Goal: Task Accomplishment & Management: Use online tool/utility

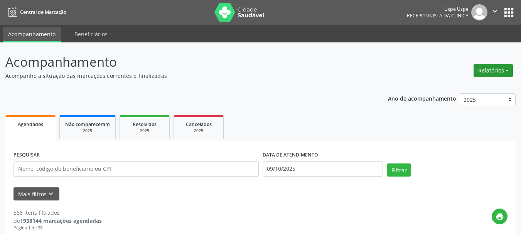
click at [490, 64] on button "Relatórios" at bounding box center [493, 70] width 39 height 13
click at [461, 85] on link "Agendamentos" at bounding box center [472, 87] width 83 height 11
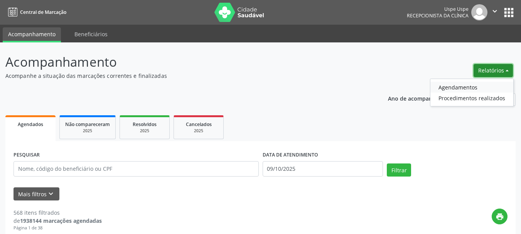
select select "9"
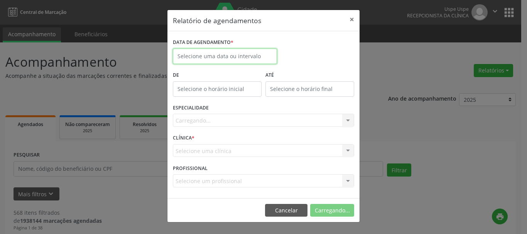
click at [254, 55] on input "text" at bounding box center [225, 56] width 104 height 15
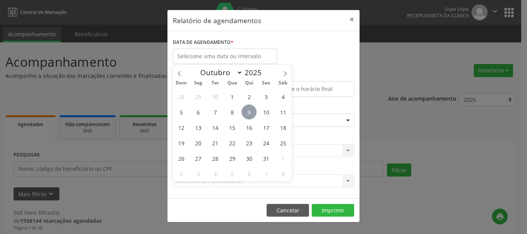
click at [247, 115] on span "9" at bounding box center [249, 112] width 15 height 15
type input "09/10/2025"
click at [247, 115] on span "9" at bounding box center [249, 112] width 15 height 15
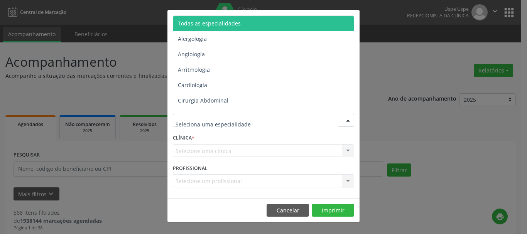
click at [229, 22] on span "Todas as especialidades" at bounding box center [209, 23] width 63 height 7
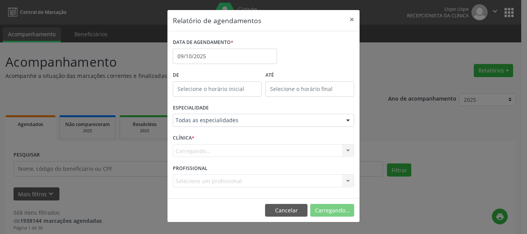
click at [193, 148] on div "Carregando... Nenhum resultado encontrado para: " " Não há nenhuma opção para s…" at bounding box center [263, 150] width 181 height 13
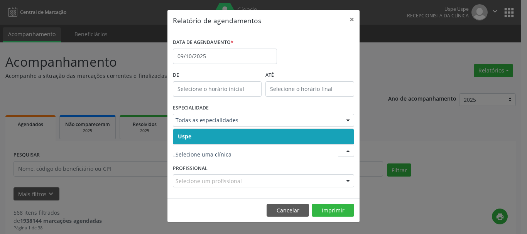
click at [189, 140] on span "Uspe" at bounding box center [185, 136] width 14 height 7
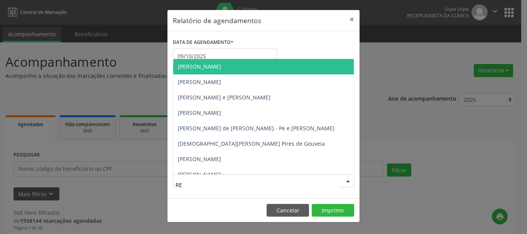
type input "REN"
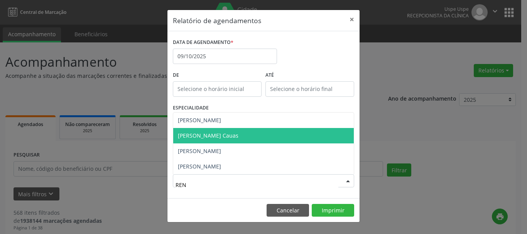
click at [223, 130] on span "[PERSON_NAME] Cauas" at bounding box center [263, 135] width 181 height 15
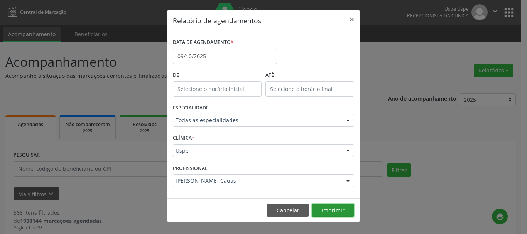
click at [344, 207] on button "Imprimir" at bounding box center [333, 210] width 42 height 13
